Goal: Find specific fact: Find specific fact

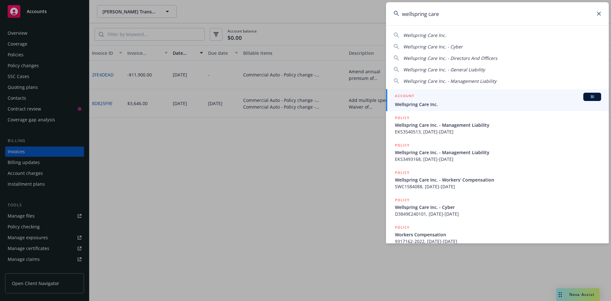
type input "wellspring care"
click at [417, 104] on span "Wellspring Care Inc." at bounding box center [498, 104] width 206 height 7
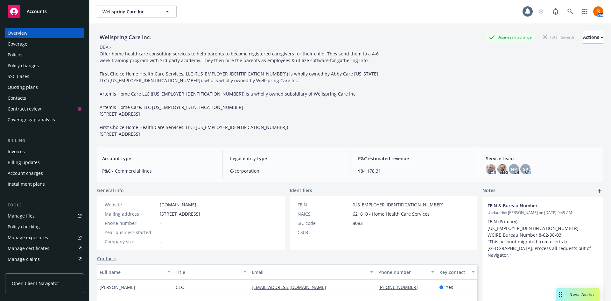
click at [22, 51] on div "Policies" at bounding box center [16, 55] width 16 height 10
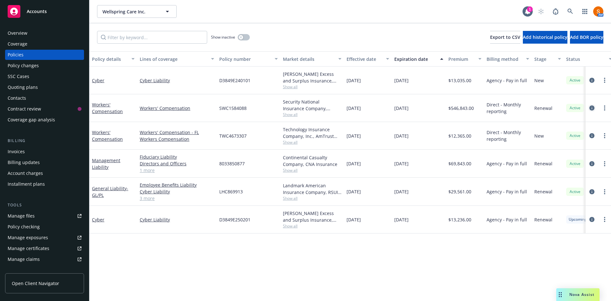
click at [591, 110] on icon "circleInformation" at bounding box center [592, 107] width 5 height 5
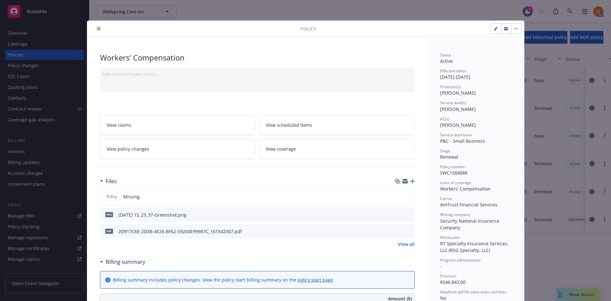
scroll to position [63, 0]
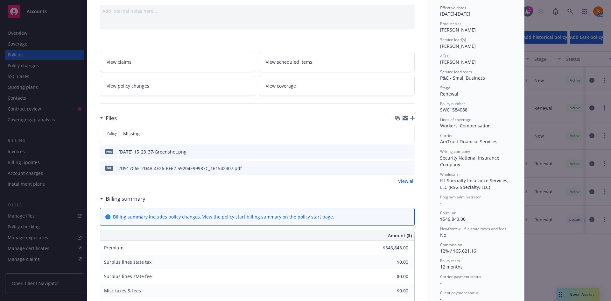
click at [275, 196] on div "Billing summary" at bounding box center [257, 198] width 315 height 13
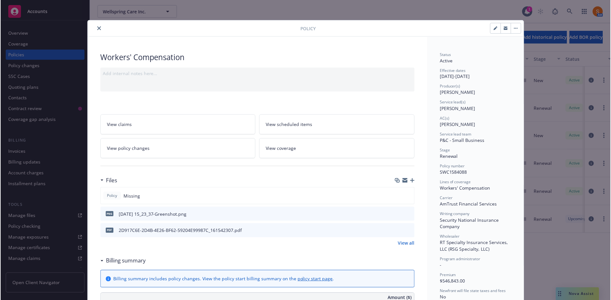
scroll to position [0, 0]
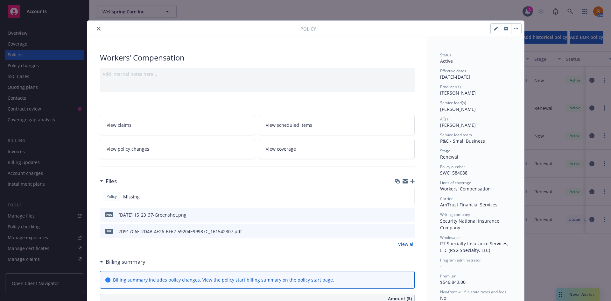
click at [455, 172] on span "SWC1584088" at bounding box center [453, 173] width 27 height 6
copy span "SWC1584088"
click at [97, 28] on icon "close" at bounding box center [99, 29] width 4 height 4
